Goal: Task Accomplishment & Management: Manage account settings

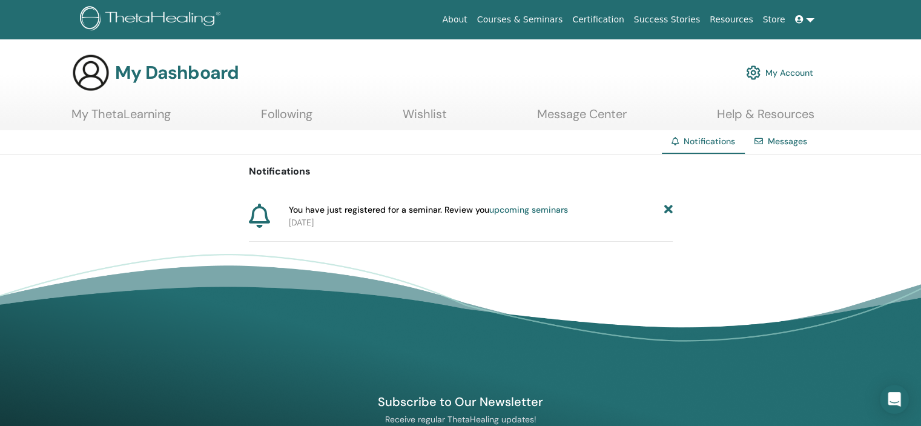
click at [460, 216] on span "You have just registered for a seminar. Review you upcoming seminars" at bounding box center [428, 209] width 279 height 13
click at [670, 216] on icon at bounding box center [668, 209] width 8 height 13
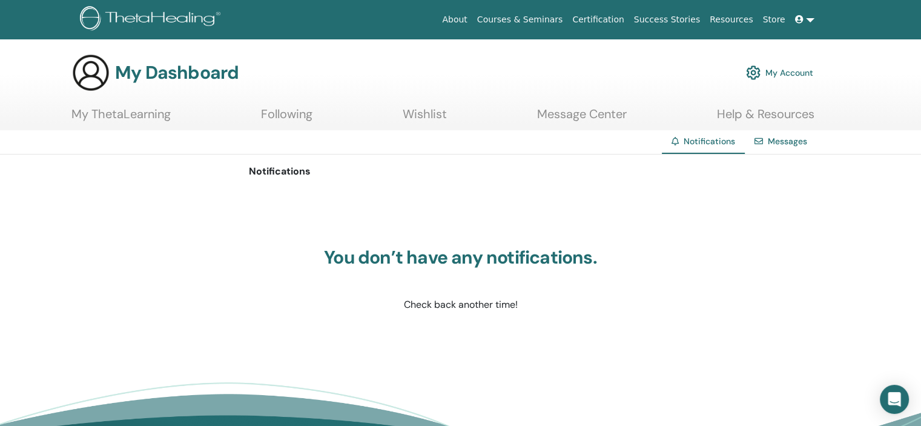
click at [768, 147] on link "Messages" at bounding box center [787, 141] width 39 height 11
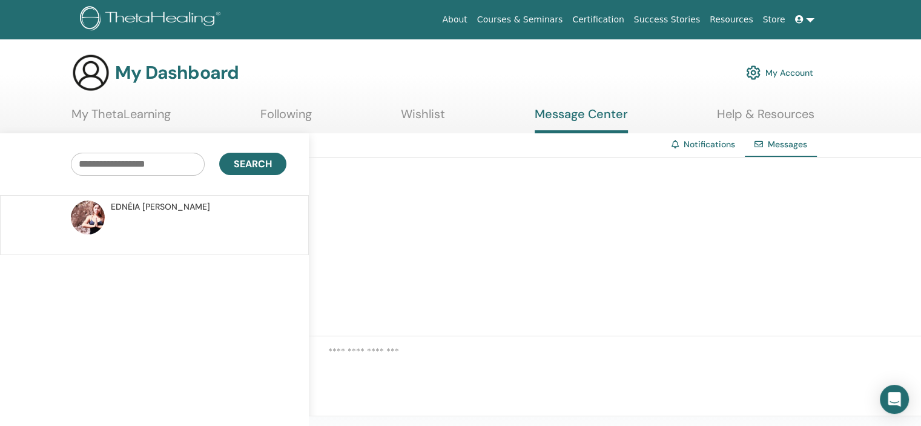
click at [148, 213] on span "[PERSON_NAME]" at bounding box center [160, 206] width 99 height 13
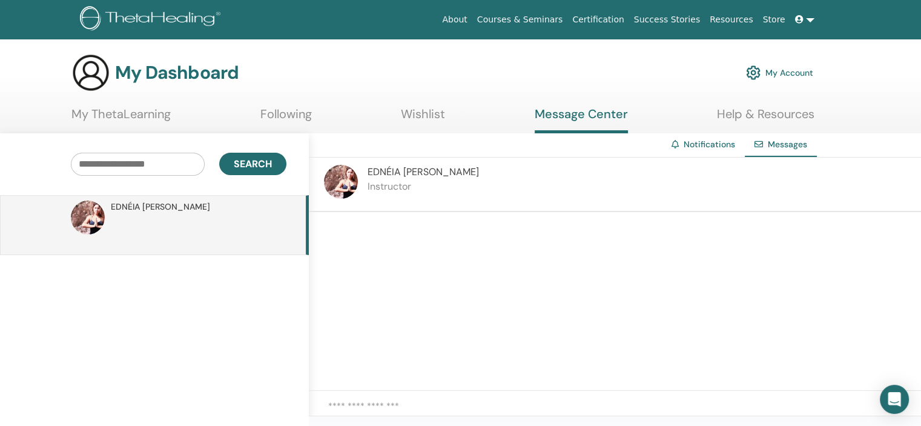
click at [197, 24] on img at bounding box center [152, 19] width 145 height 27
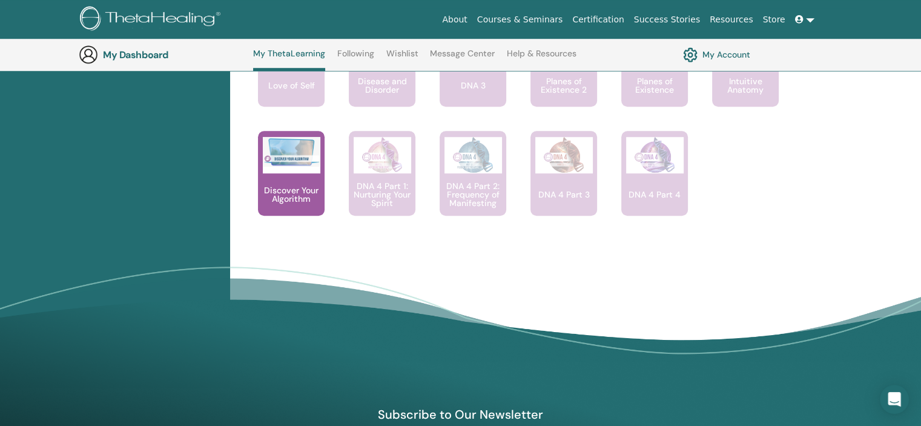
scroll to position [1000, 0]
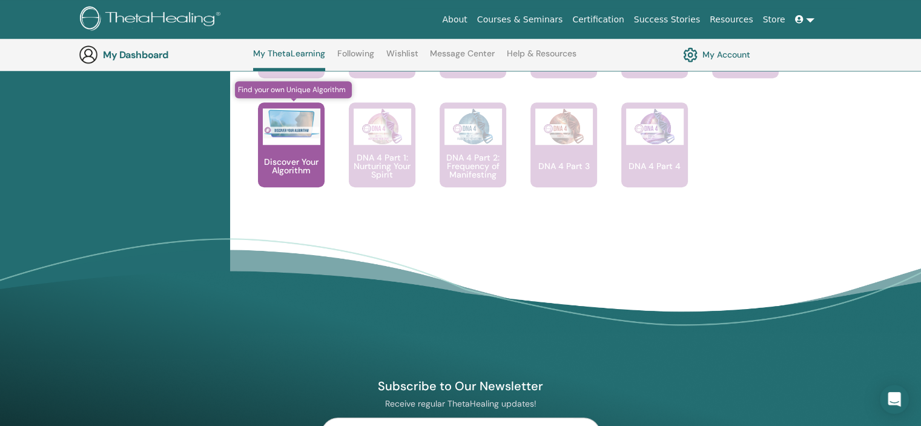
click at [304, 174] on p "Discover Your Algorithm" at bounding box center [291, 165] width 67 height 17
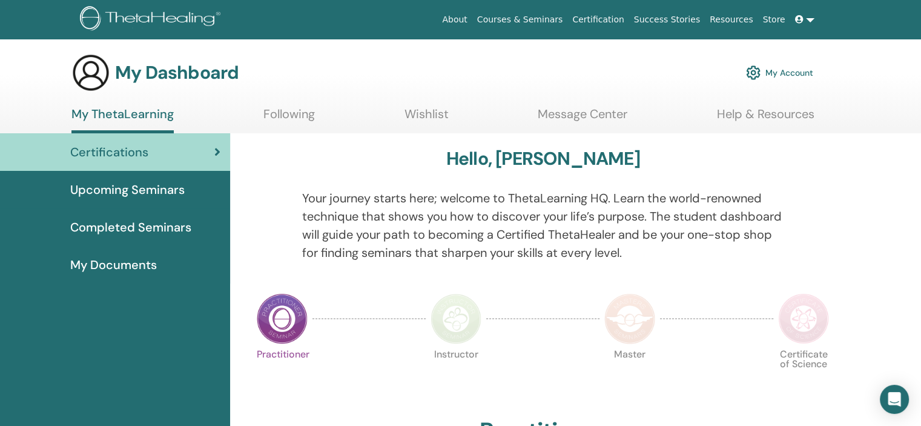
click at [170, 199] on span "Upcoming Seminars" at bounding box center [127, 189] width 114 height 18
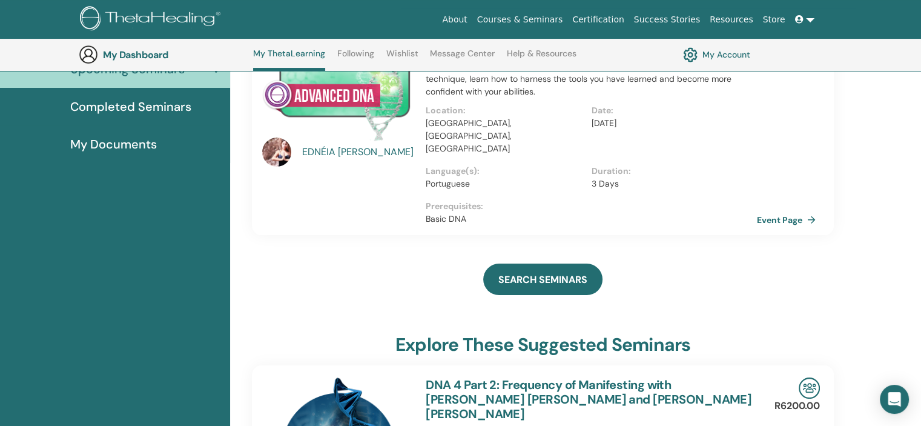
scroll to position [92, 0]
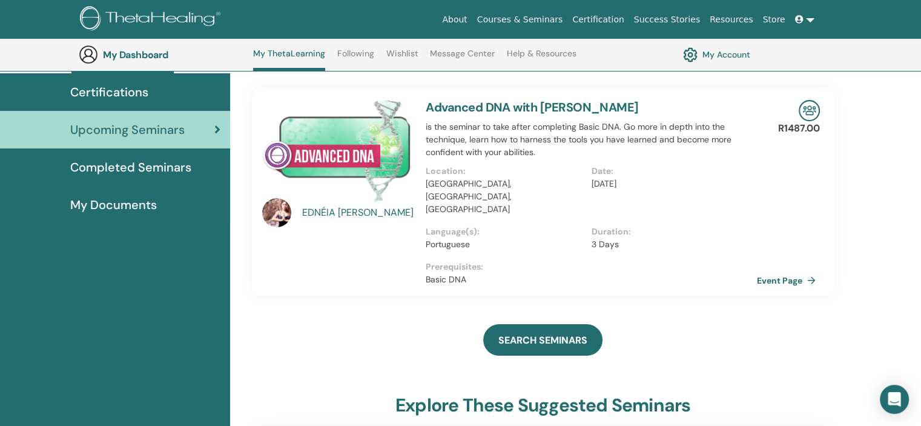
click at [154, 176] on span "Completed Seminars" at bounding box center [130, 167] width 121 height 18
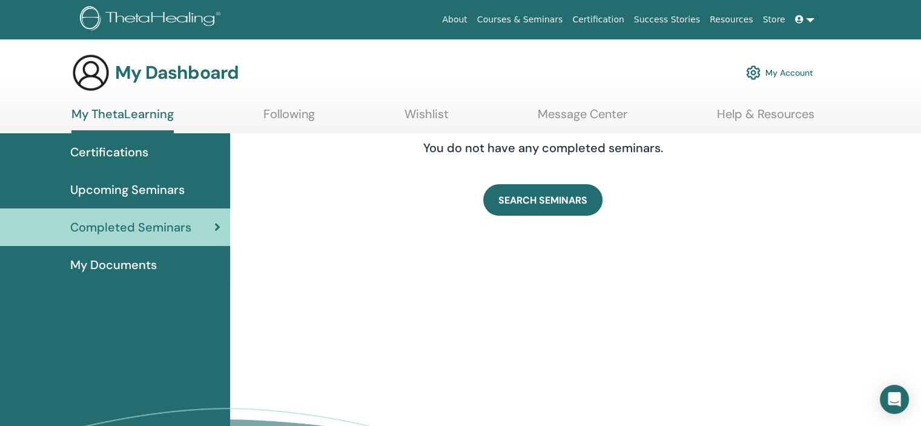
click at [130, 274] on span "My Documents" at bounding box center [113, 264] width 87 height 18
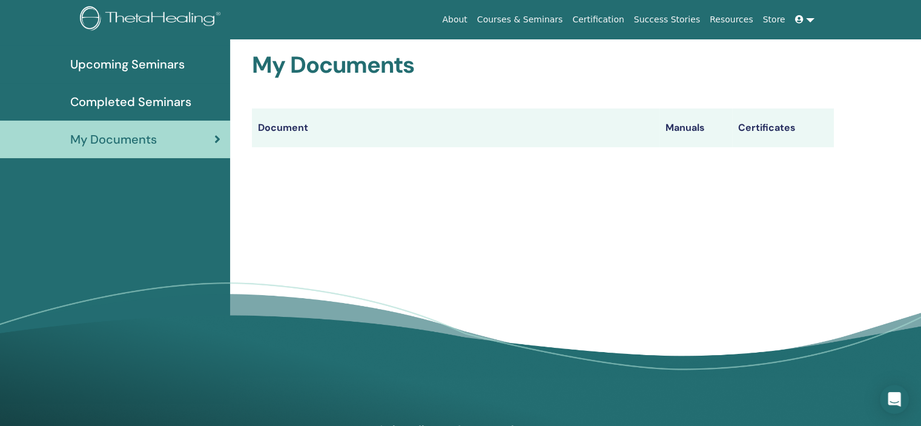
scroll to position [150, 0]
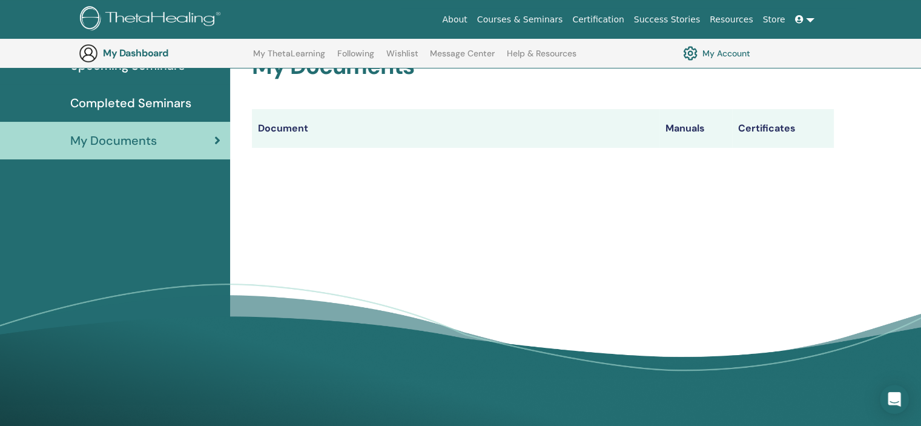
click at [767, 148] on th "Certificates" at bounding box center [783, 128] width 102 height 39
click at [690, 148] on th "Manuals" at bounding box center [695, 128] width 73 height 39
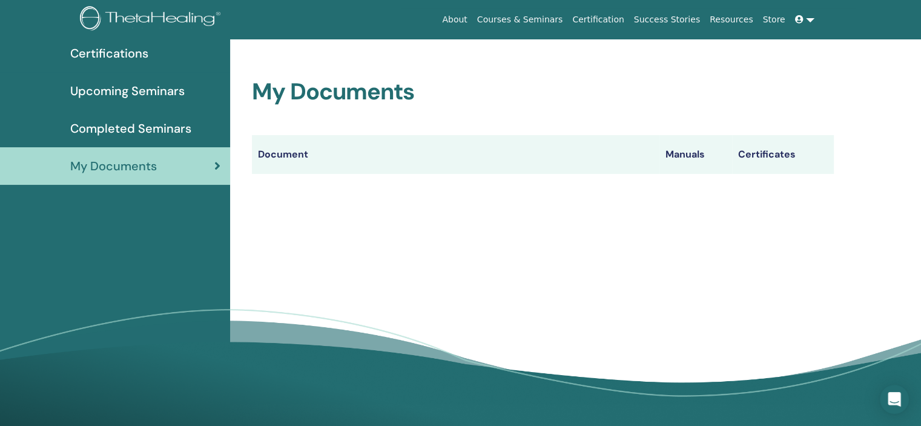
scroll to position [0, 0]
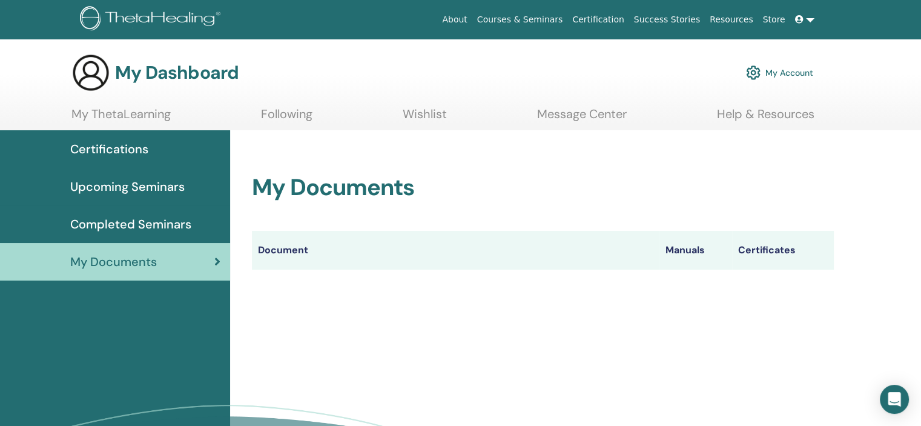
click at [777, 81] on link "My Account" at bounding box center [779, 72] width 67 height 27
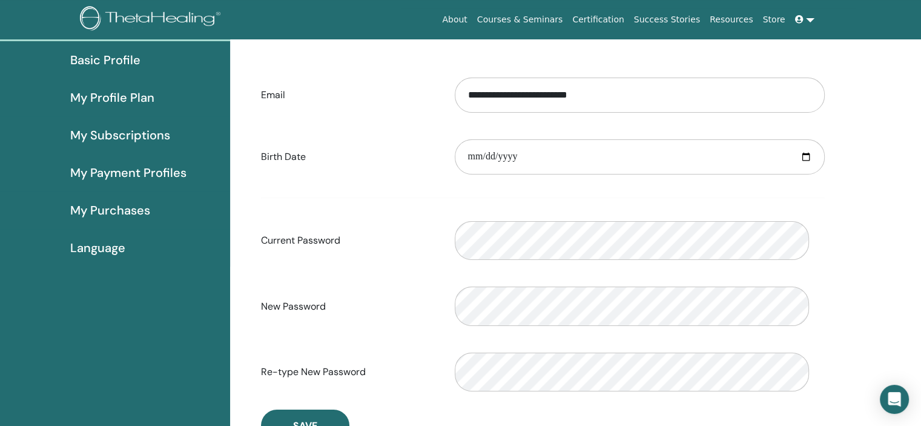
scroll to position [140, 0]
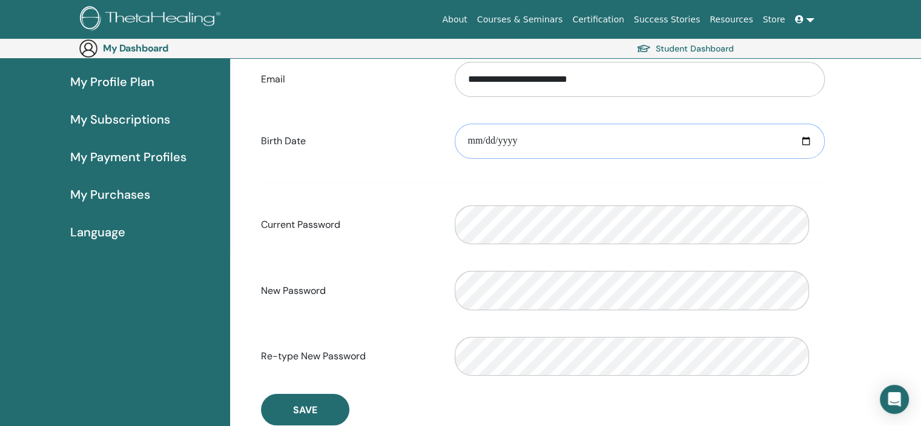
click at [751, 159] on input "date" at bounding box center [640, 141] width 370 height 35
type input "**********"
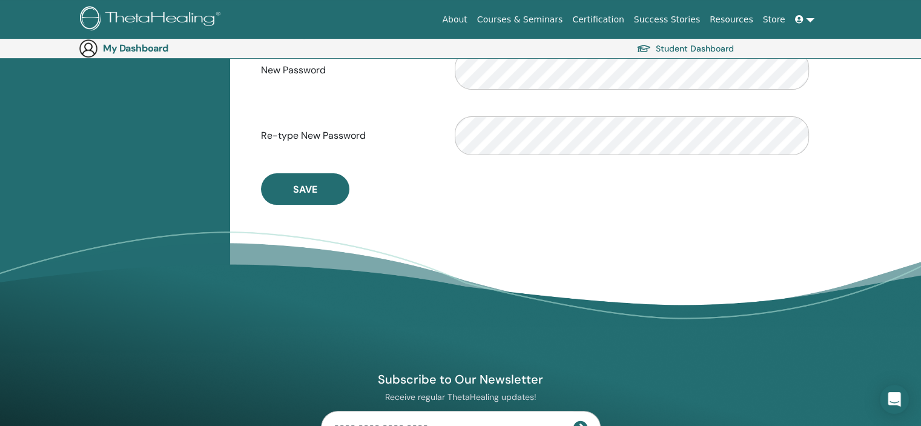
scroll to position [383, 0]
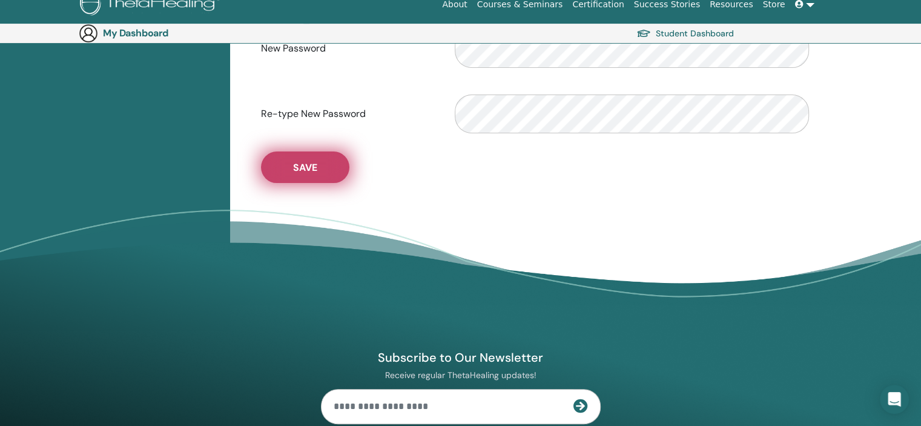
click at [317, 174] on span "Save" at bounding box center [305, 167] width 24 height 13
